Goal: Navigation & Orientation: Find specific page/section

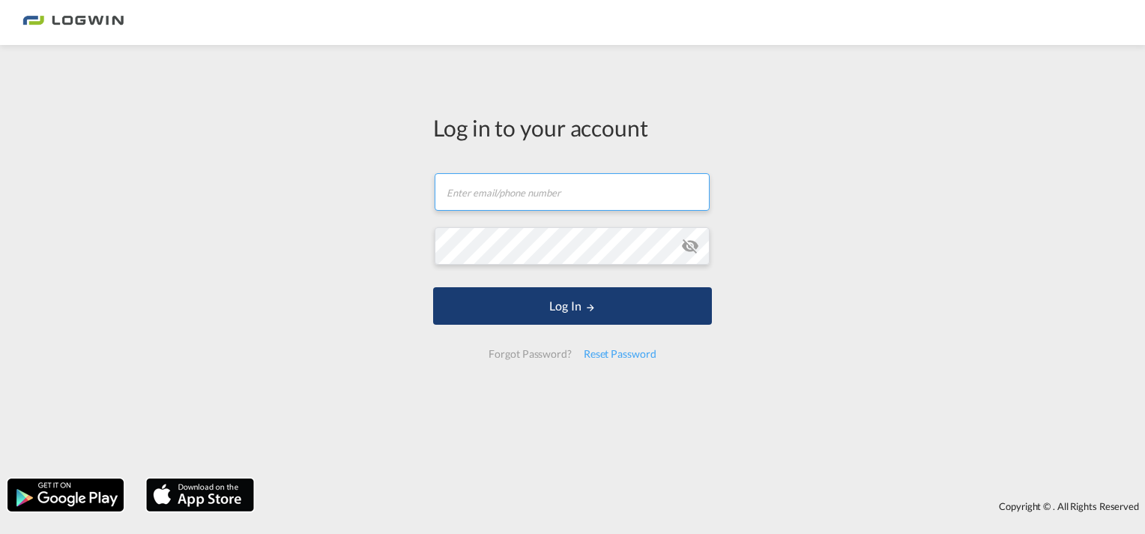
type input "[PERSON_NAME][EMAIL_ADDRESS][PERSON_NAME][DOMAIN_NAME]"
click at [528, 300] on button "Log In" at bounding box center [572, 305] width 279 height 37
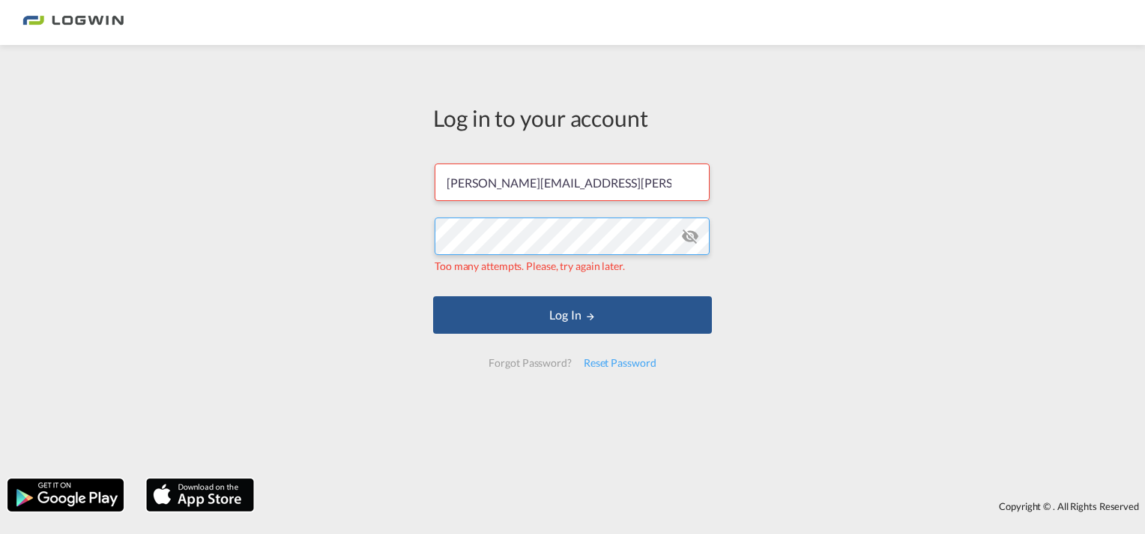
click at [255, 203] on div "Log in to your account [PERSON_NAME][EMAIL_ADDRESS][PERSON_NAME][DOMAIN_NAME] T…" at bounding box center [572, 261] width 1145 height 418
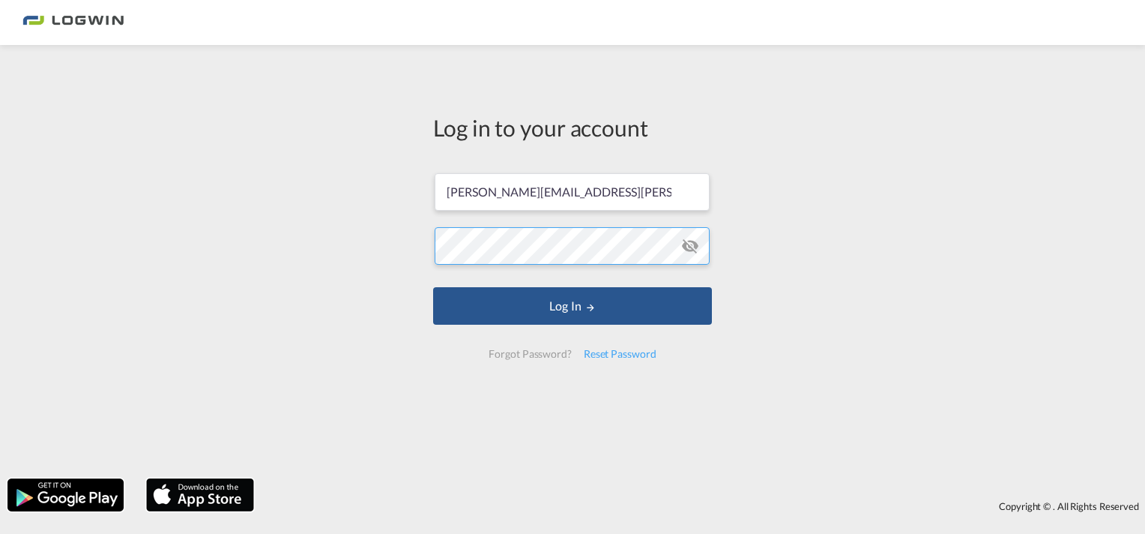
click at [433, 287] on button "Log In" at bounding box center [572, 305] width 279 height 37
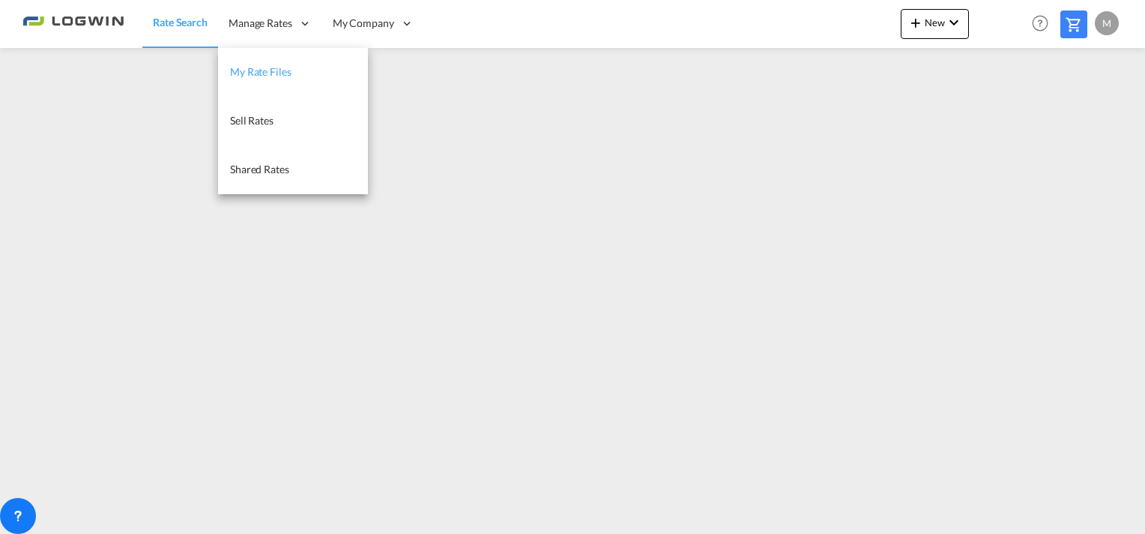
click at [264, 69] on span "My Rate Files" at bounding box center [260, 71] width 61 height 13
click at [279, 181] on link "Shared Rates" at bounding box center [292, 169] width 150 height 49
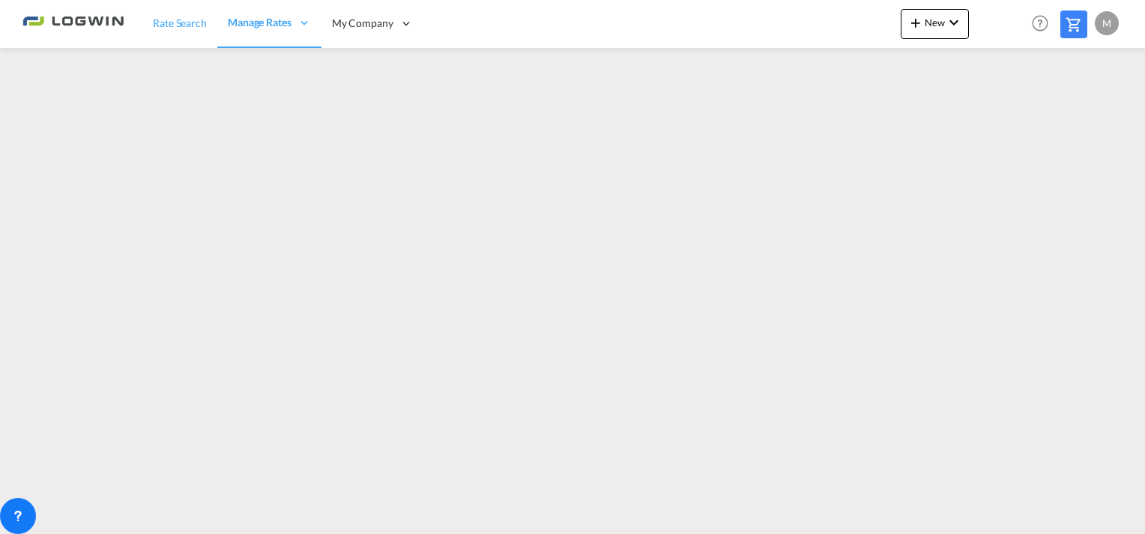
click at [177, 25] on span "Rate Search" at bounding box center [180, 22] width 54 height 13
